Goal: Check status

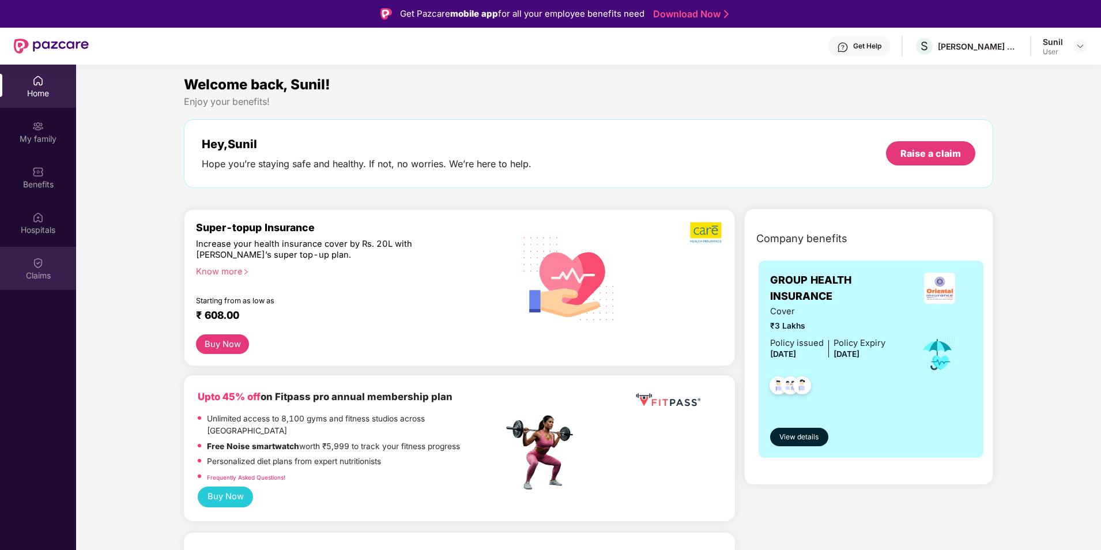
click at [39, 273] on div "Claims" at bounding box center [38, 276] width 76 height 12
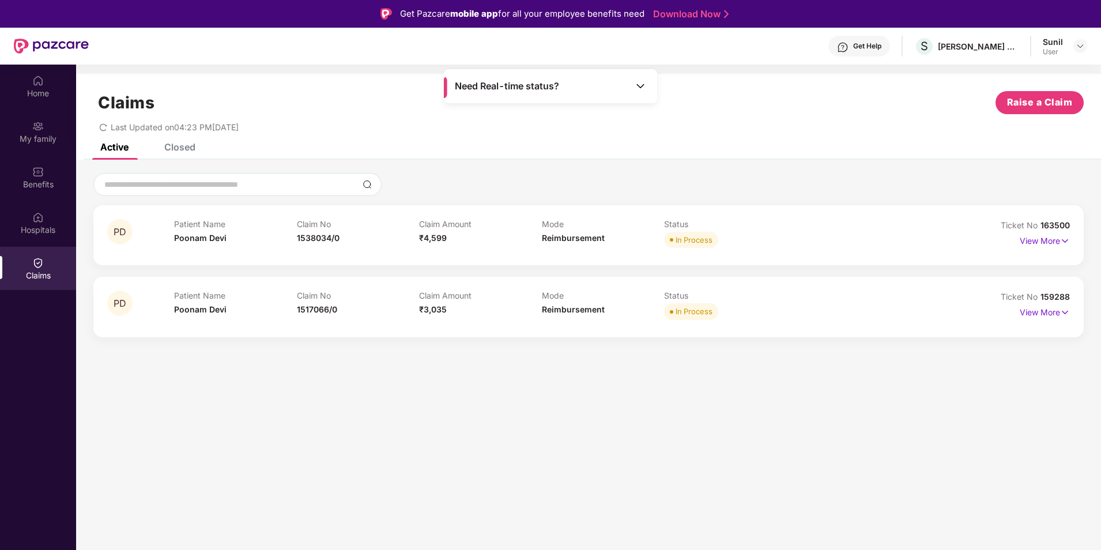
click at [180, 144] on div "Closed" at bounding box center [179, 147] width 31 height 12
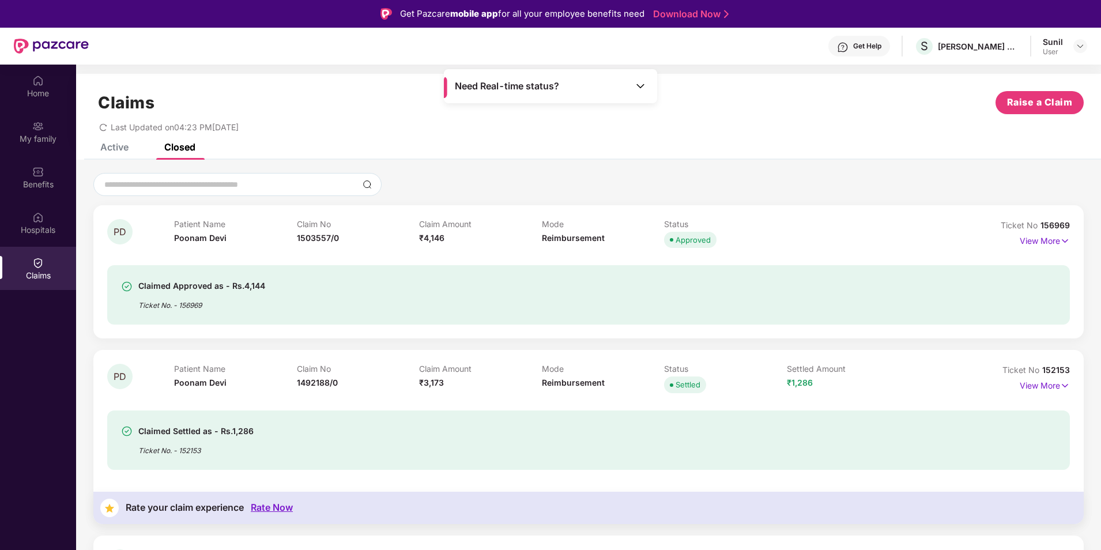
click at [103, 150] on div "Active" at bounding box center [114, 147] width 28 height 12
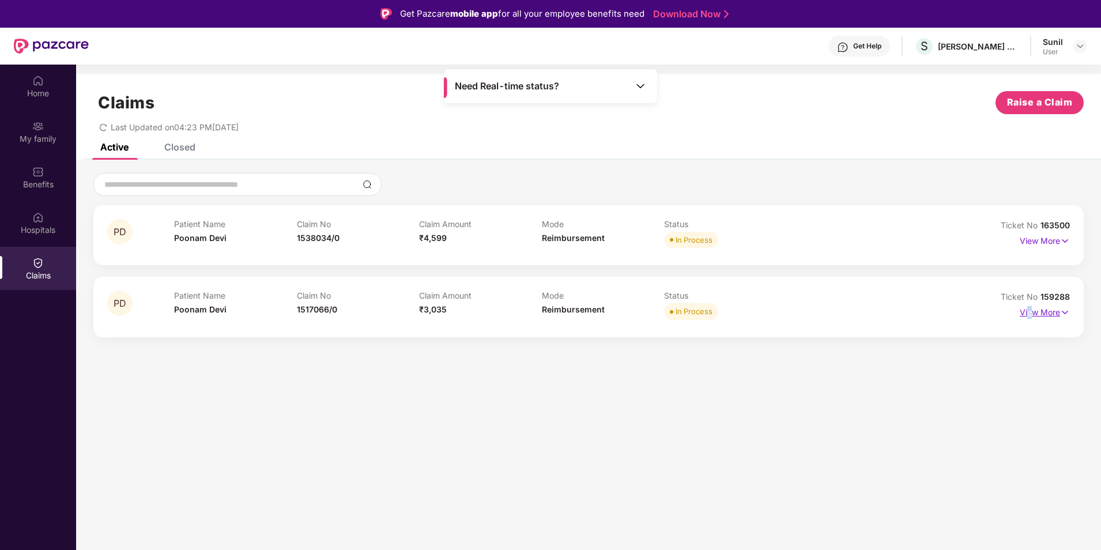
click at [1030, 314] on p "View More" at bounding box center [1045, 311] width 50 height 16
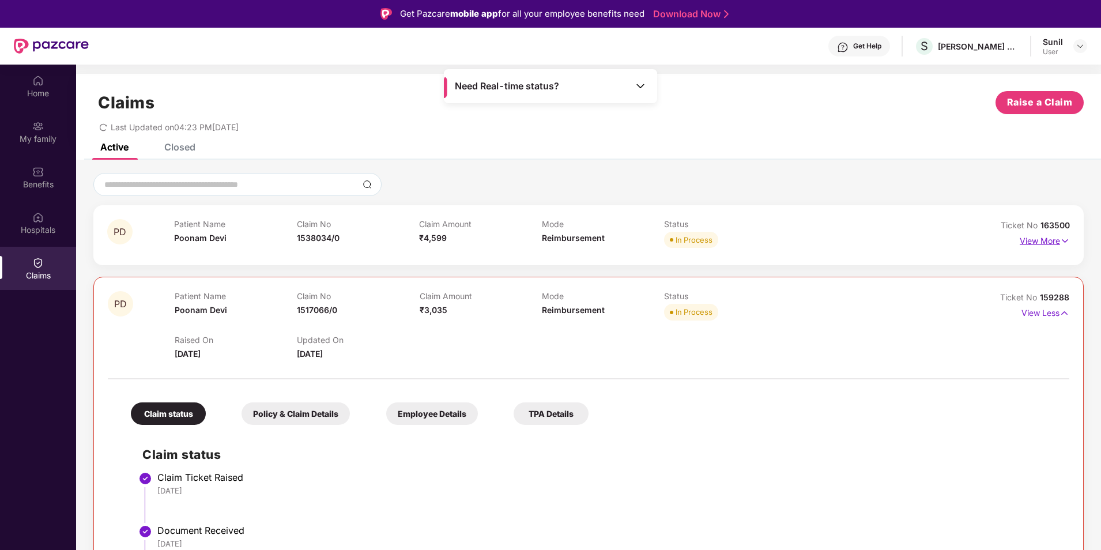
click at [1034, 236] on p "View More" at bounding box center [1045, 240] width 50 height 16
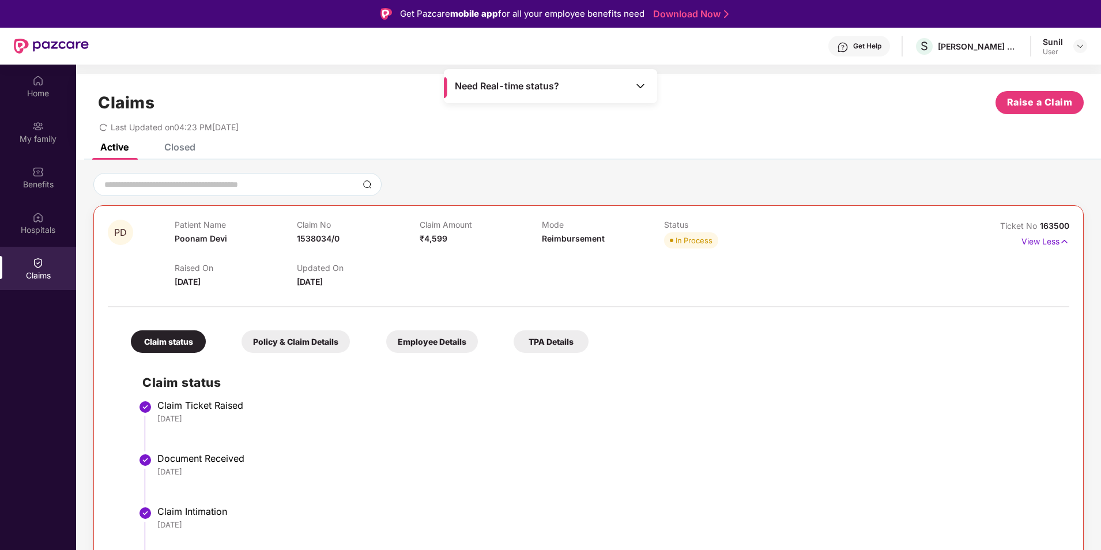
click at [175, 150] on div "Closed" at bounding box center [179, 147] width 31 height 12
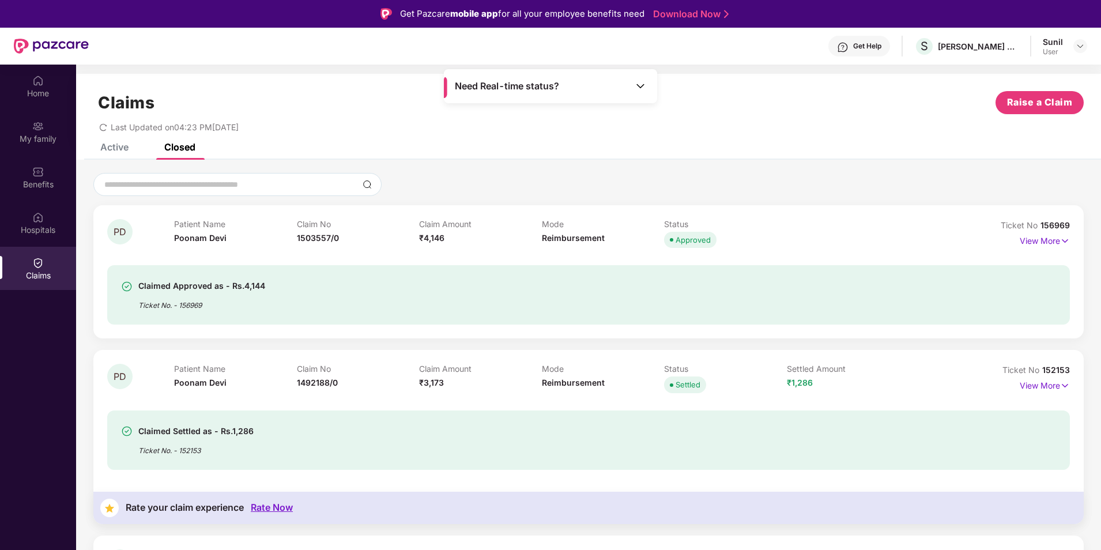
click at [112, 149] on div "Active" at bounding box center [114, 147] width 28 height 12
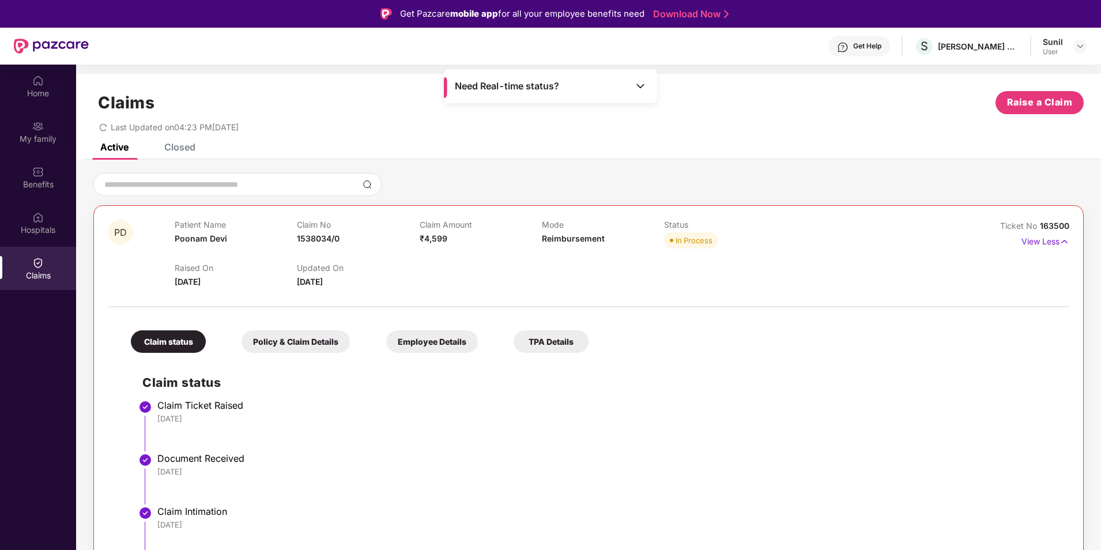
click at [180, 150] on div "Closed" at bounding box center [179, 147] width 31 height 12
